Goal: Transaction & Acquisition: Purchase product/service

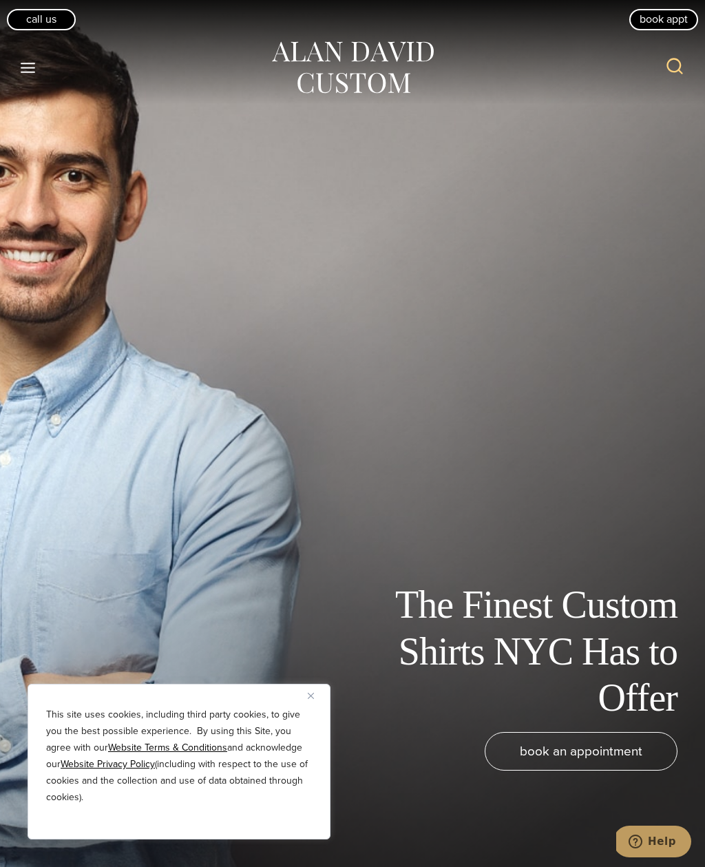
click at [34, 68] on icon "Open menu" at bounding box center [28, 68] width 14 height 10
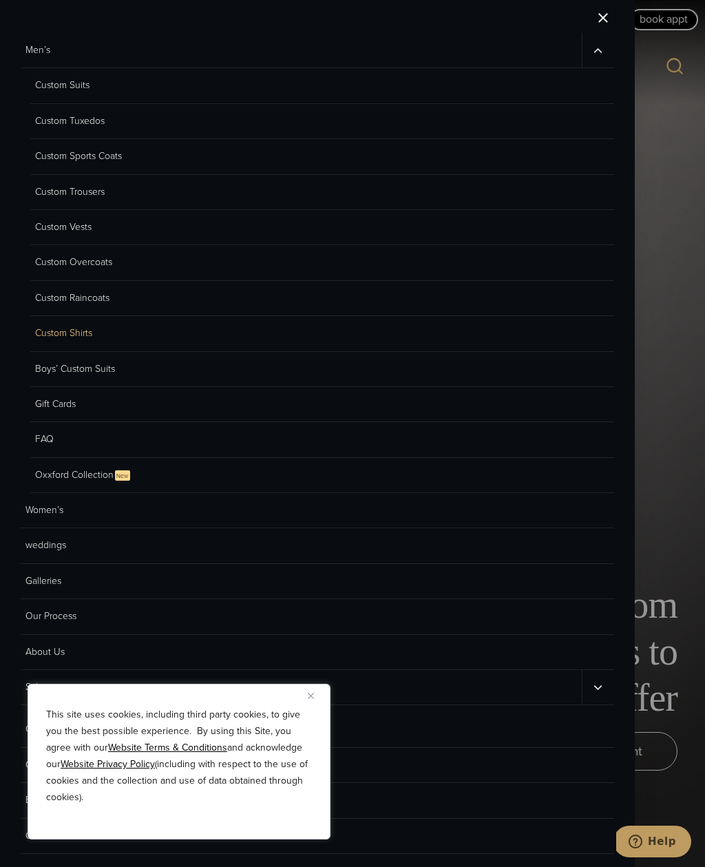
click at [88, 333] on link "Custom Shirts" at bounding box center [322, 333] width 584 height 35
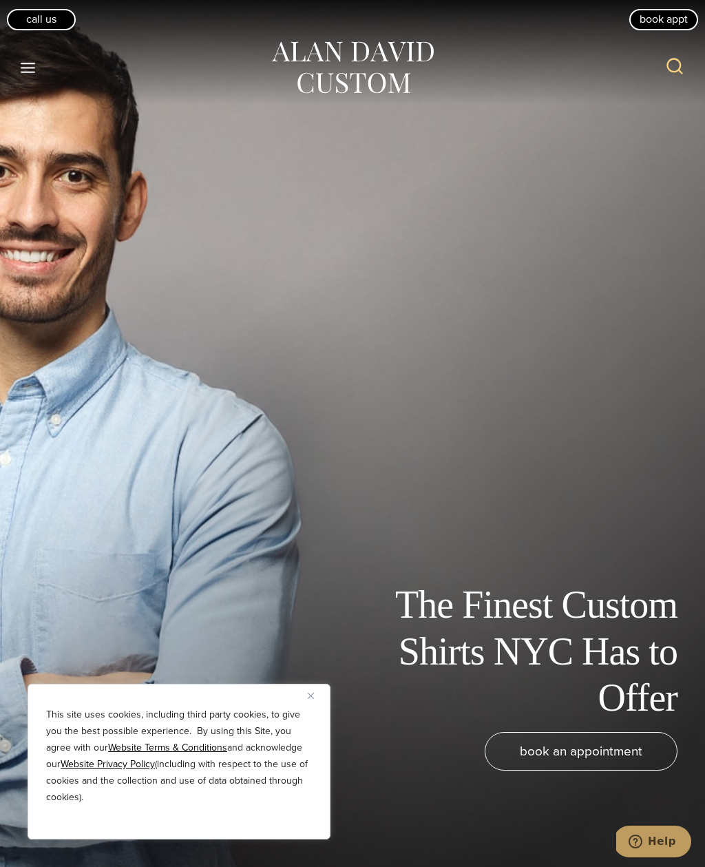
click at [30, 74] on icon "Toggle Menu" at bounding box center [27, 67] width 17 height 17
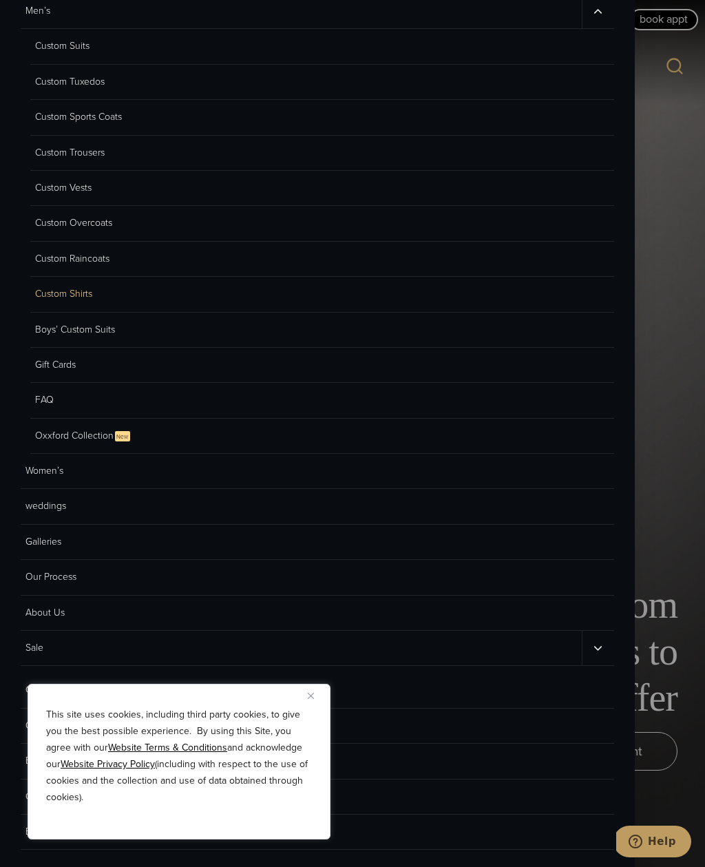
scroll to position [36, 0]
click at [319, 691] on button "Close" at bounding box center [316, 695] width 17 height 17
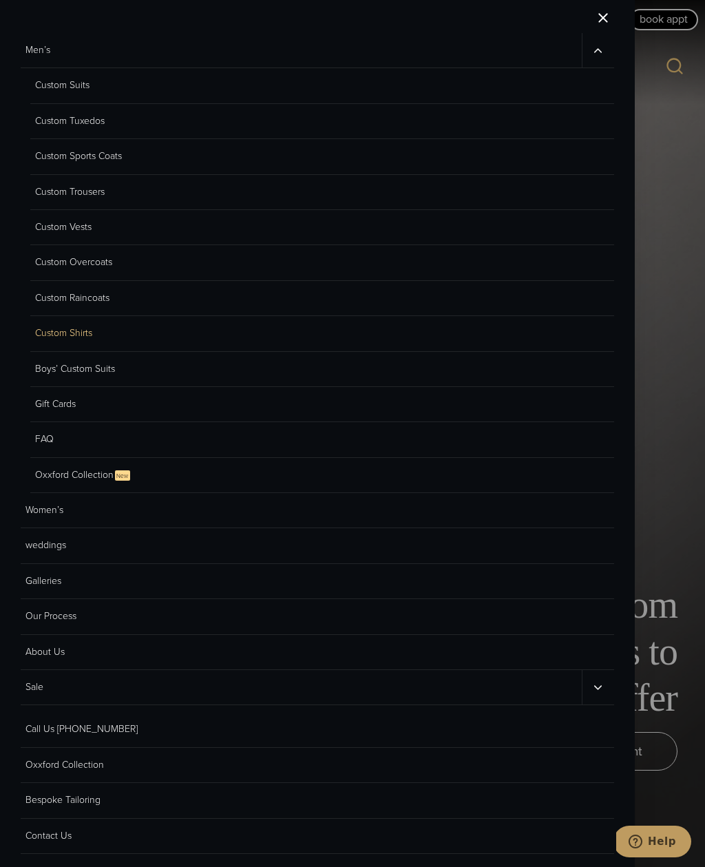
scroll to position [0, 0]
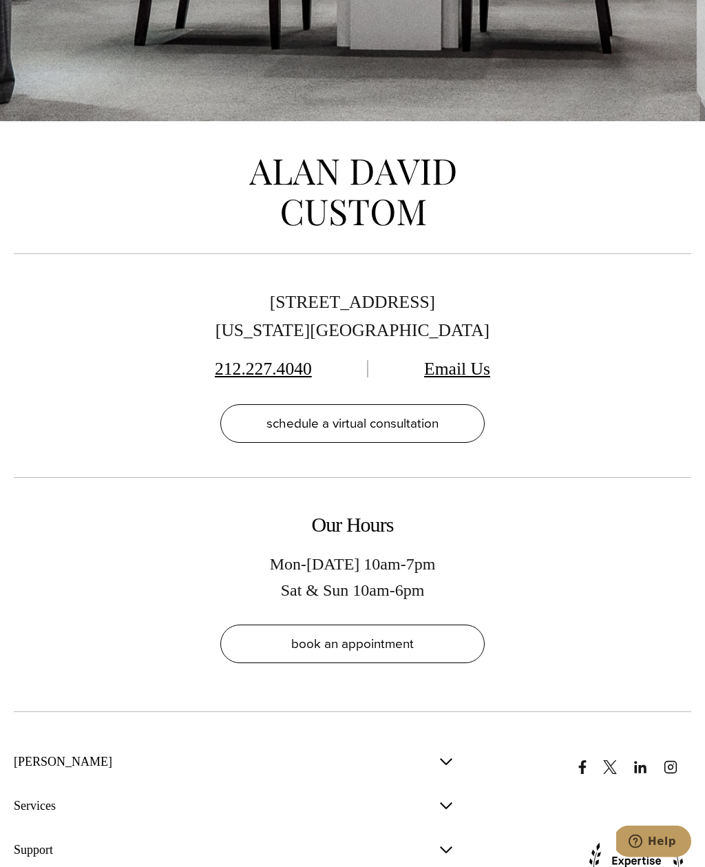
scroll to position [9024, 0]
